Goal: Book appointment/travel/reservation

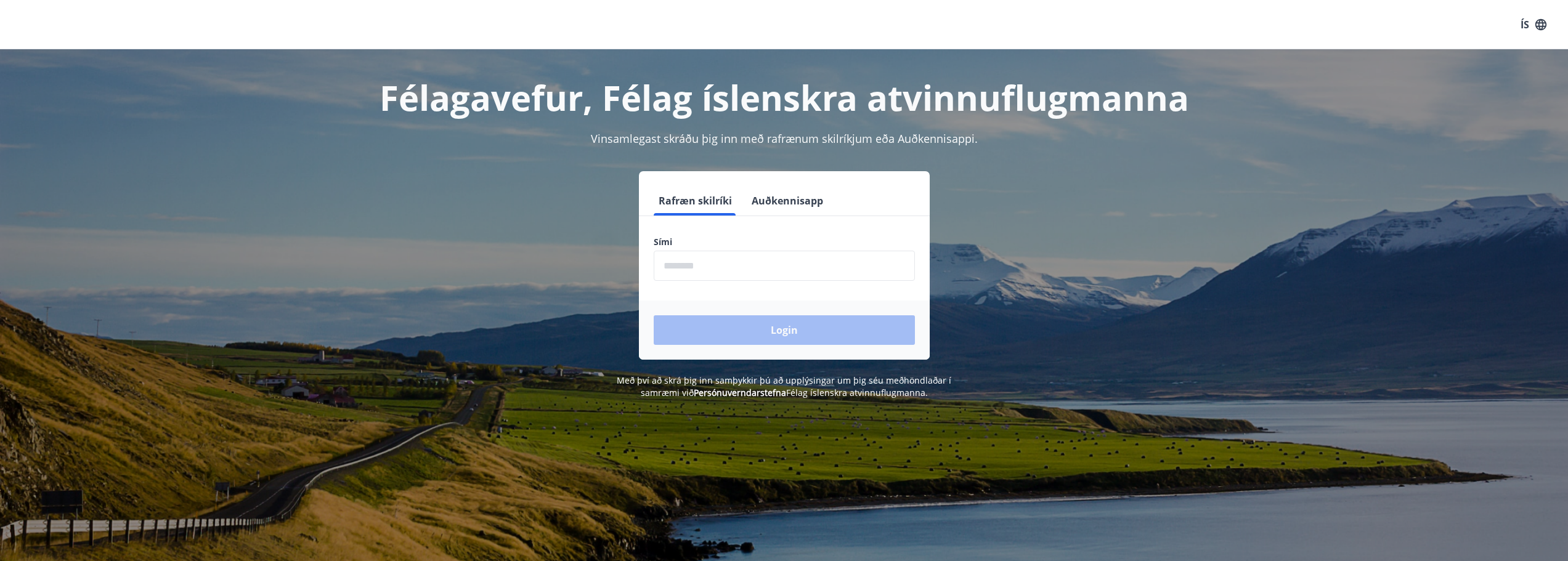
click at [751, 258] on input "phone" at bounding box center [784, 265] width 261 height 30
type input "********"
click at [770, 319] on button "Login" at bounding box center [784, 330] width 261 height 29
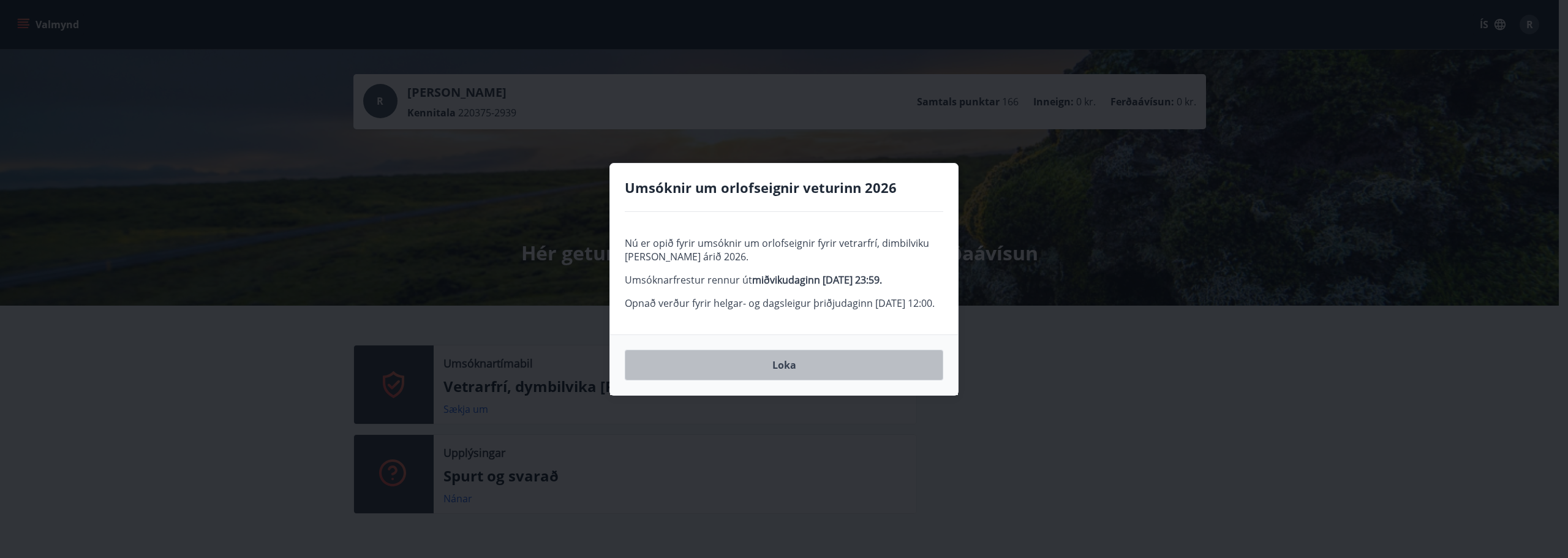
click at [802, 375] on button "Loka" at bounding box center [784, 365] width 318 height 31
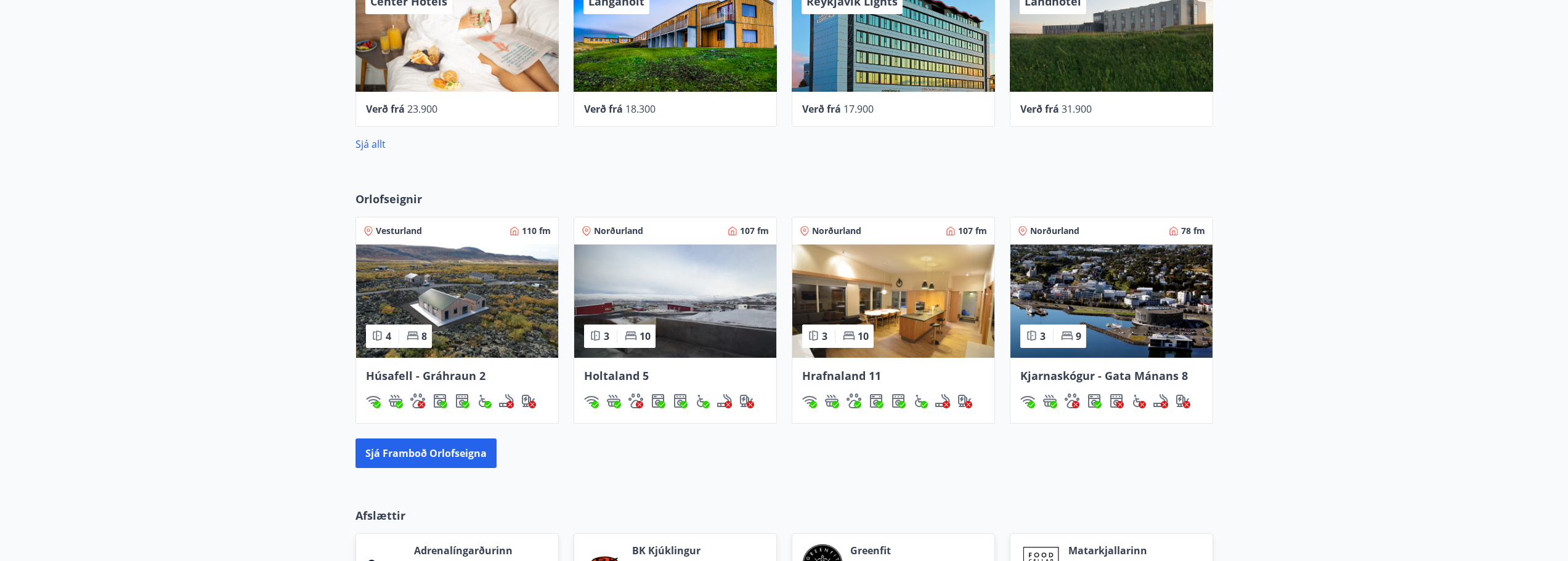
scroll to position [616, 0]
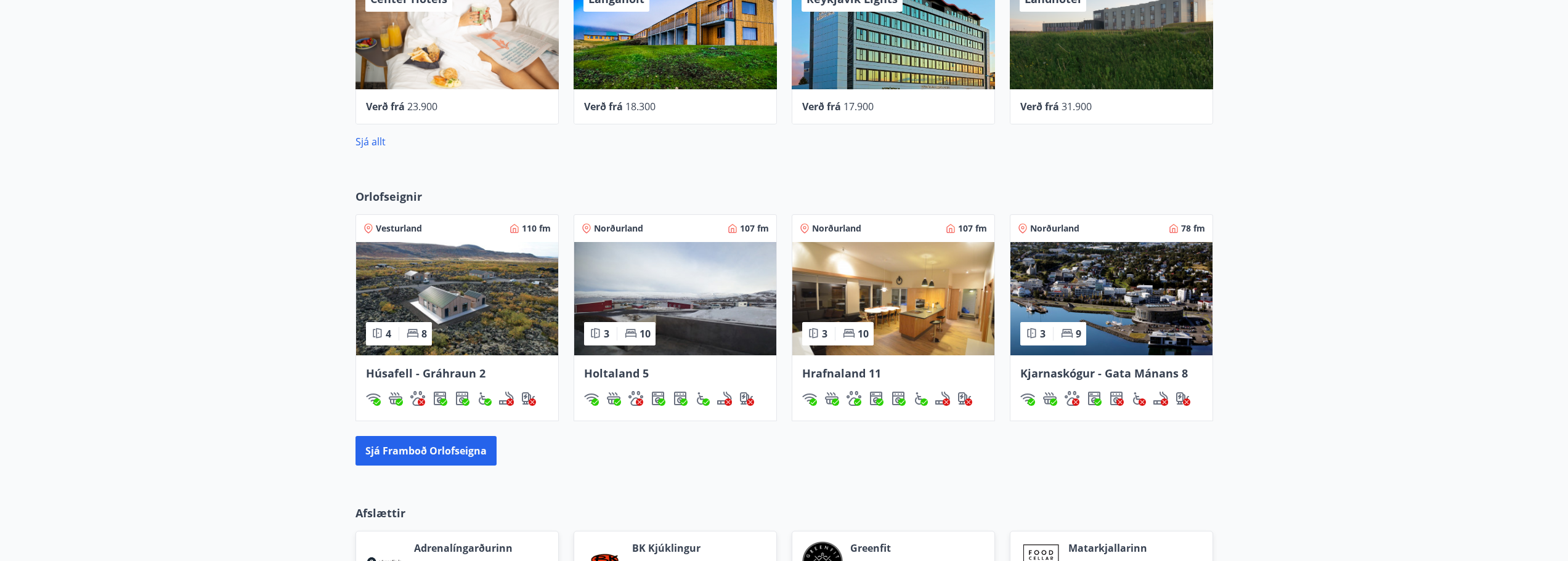
click at [857, 324] on div "3 10" at bounding box center [838, 333] width 71 height 24
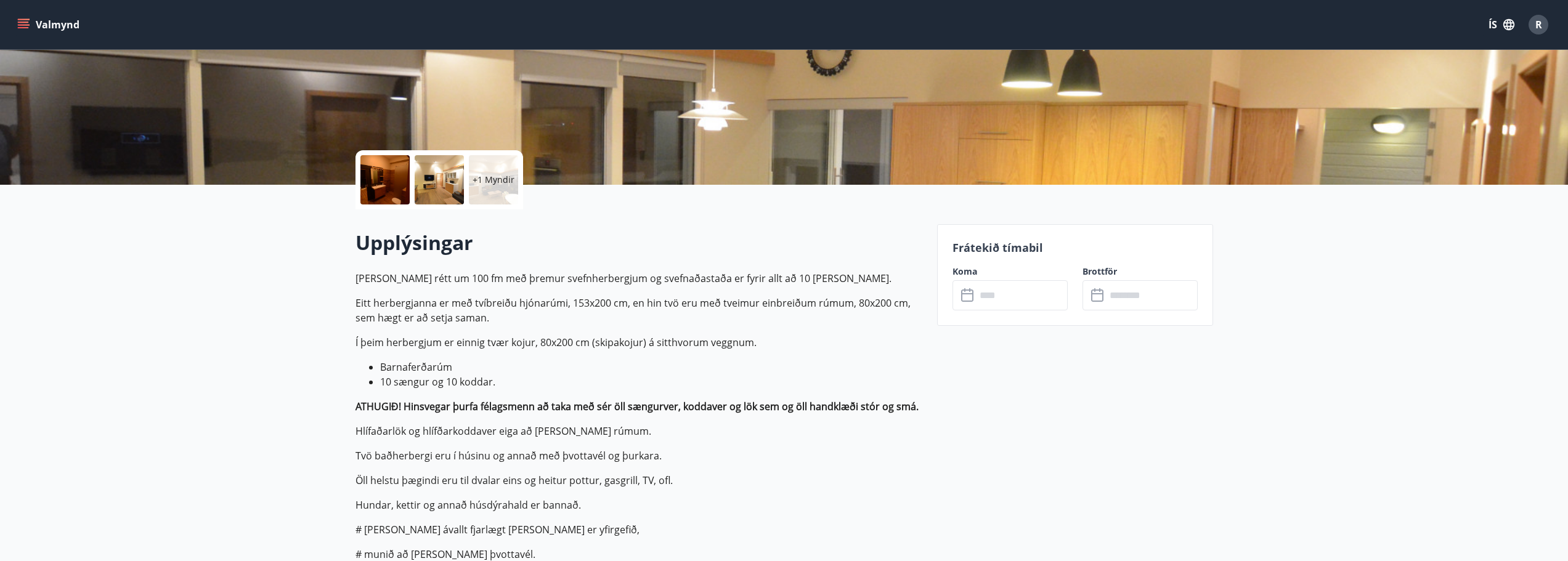
scroll to position [369, 0]
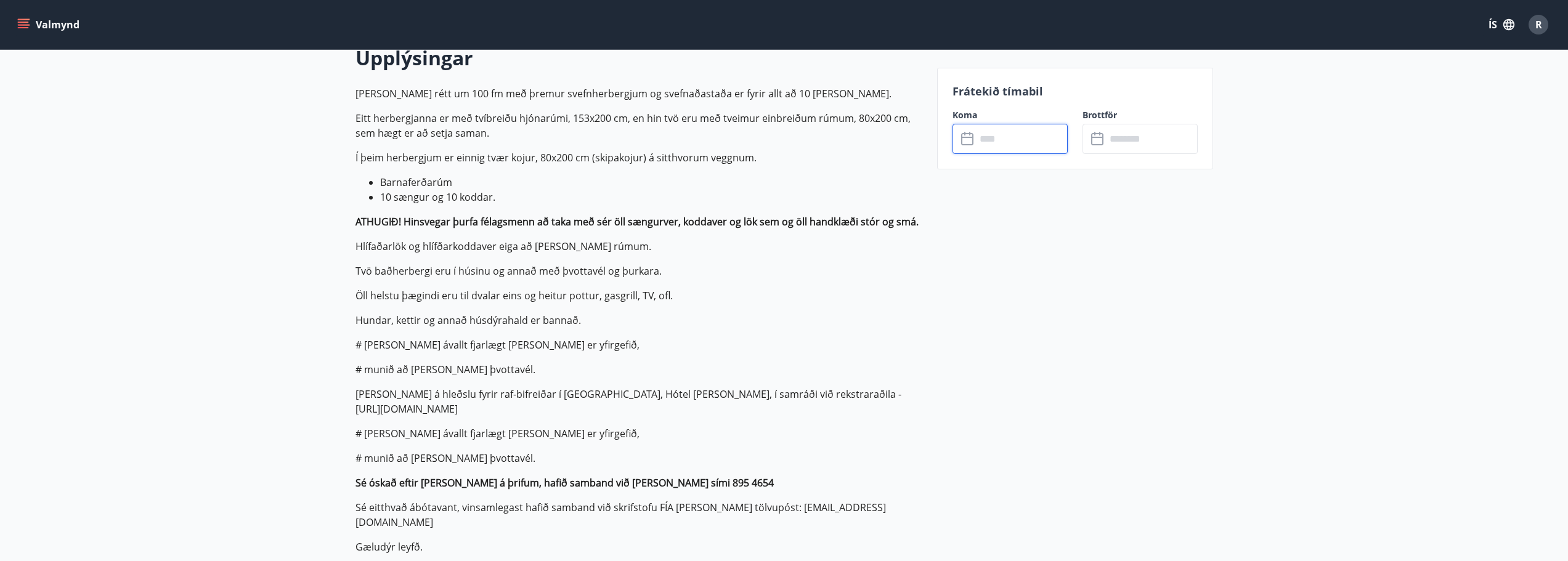
click at [991, 134] on input "text" at bounding box center [1022, 138] width 92 height 30
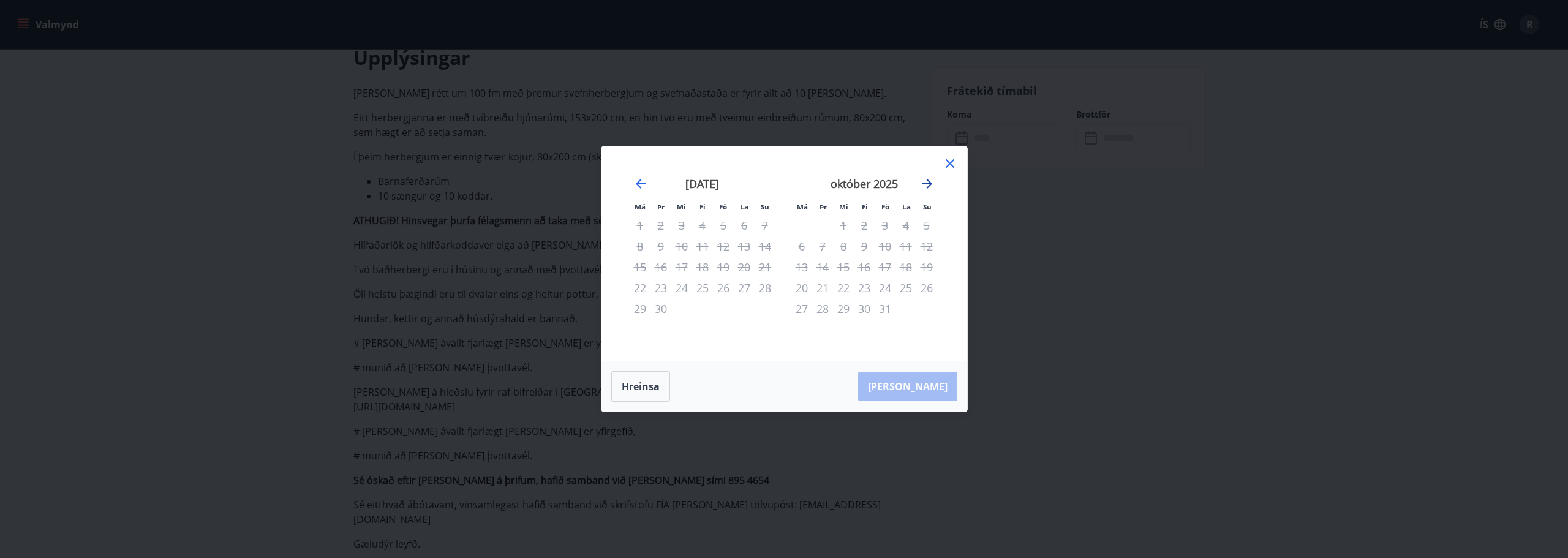
click at [925, 182] on icon "Move forward to switch to the next month." at bounding box center [927, 184] width 15 height 15
click at [926, 182] on icon "Move forward to switch to the next month." at bounding box center [927, 184] width 15 height 15
click at [927, 182] on icon "Move forward to switch to the next month." at bounding box center [927, 184] width 15 height 15
click at [930, 180] on icon "Move forward to switch to the next month." at bounding box center [927, 184] width 15 height 15
click at [954, 168] on icon at bounding box center [949, 163] width 15 height 15
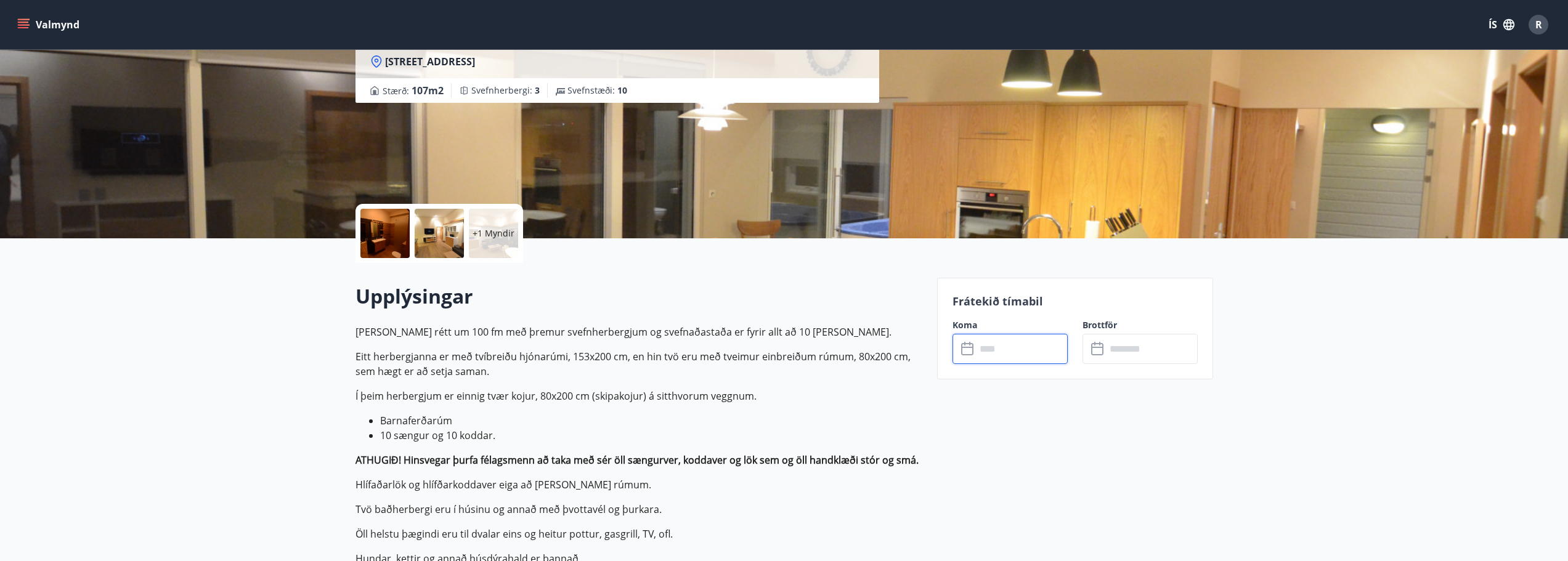
scroll to position [0, 0]
